Goal: Task Accomplishment & Management: Manage account settings

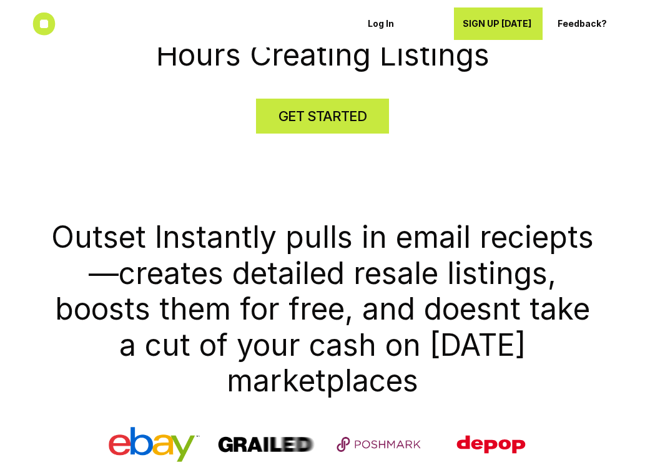
scroll to position [384, 0]
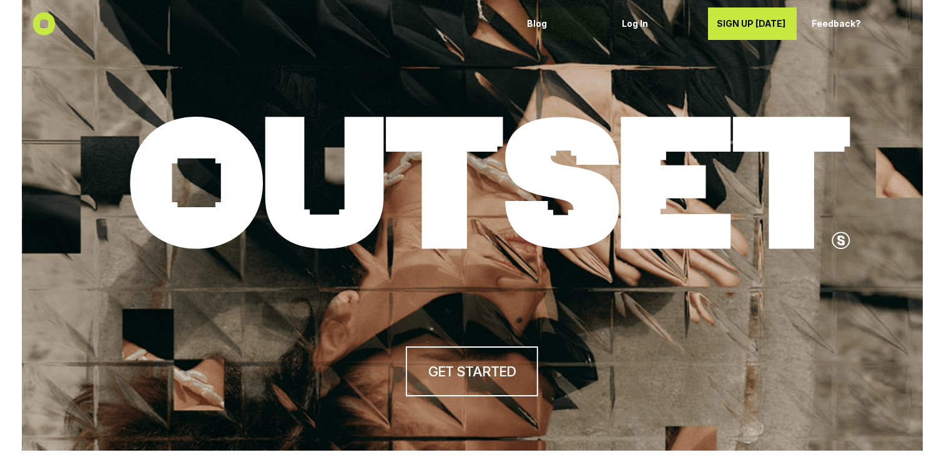
click at [617, 24] on link "Log In" at bounding box center [657, 23] width 89 height 32
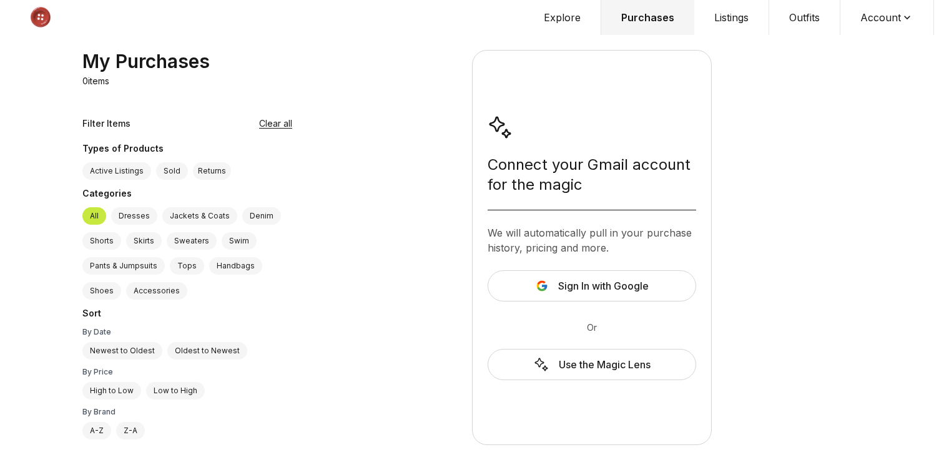
click at [891, 20] on button "Account" at bounding box center [887, 17] width 94 height 35
click at [868, 34] on span "Profile" at bounding box center [879, 41] width 110 height 22
